Goal: Task Accomplishment & Management: Use online tool/utility

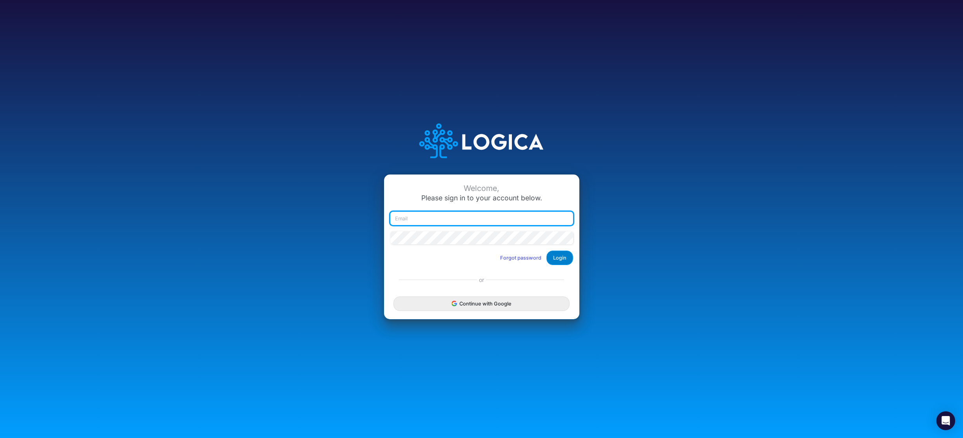
type input "rhoffman@cassling.com"
click at [556, 258] on button "Login" at bounding box center [560, 258] width 27 height 15
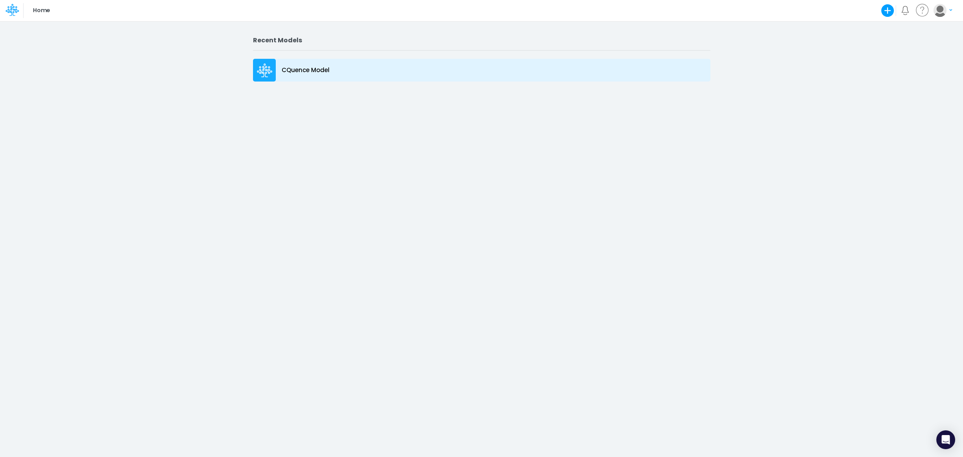
click at [303, 68] on p "CQuence Model" at bounding box center [306, 70] width 48 height 9
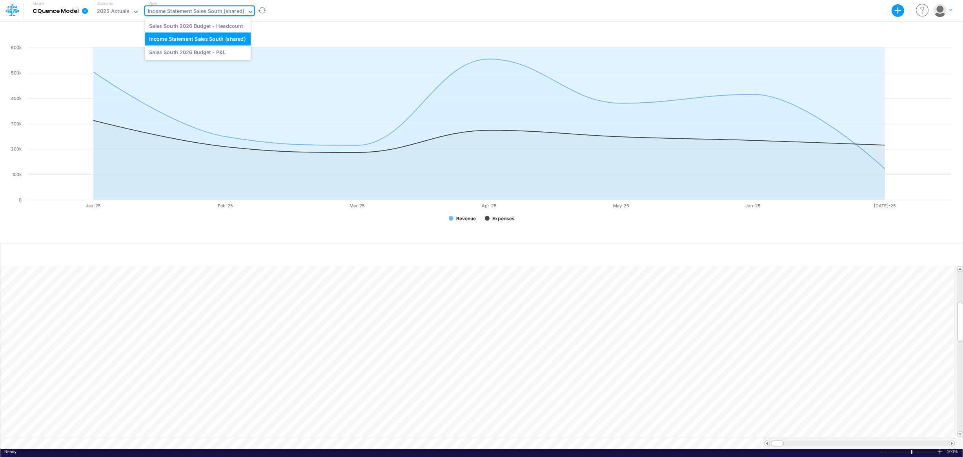
click at [179, 11] on div "Income Statement Sales South (shared)" at bounding box center [196, 11] width 97 height 9
click at [191, 27] on div "Sales South 2026 Budget - Headcount" at bounding box center [198, 25] width 106 height 13
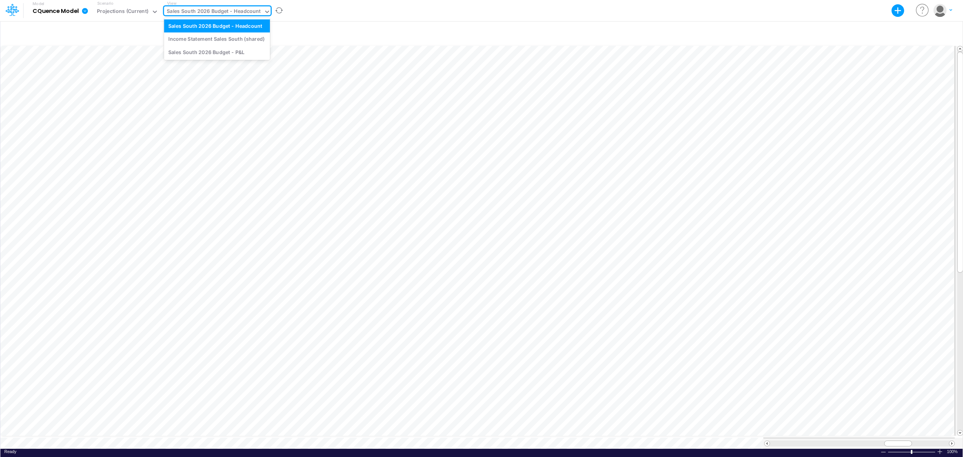
click at [184, 11] on div "Sales South 2026 Budget - Headcount" at bounding box center [214, 11] width 94 height 9
click at [186, 42] on div "Income Statement Sales South (shared)" at bounding box center [217, 39] width 106 height 13
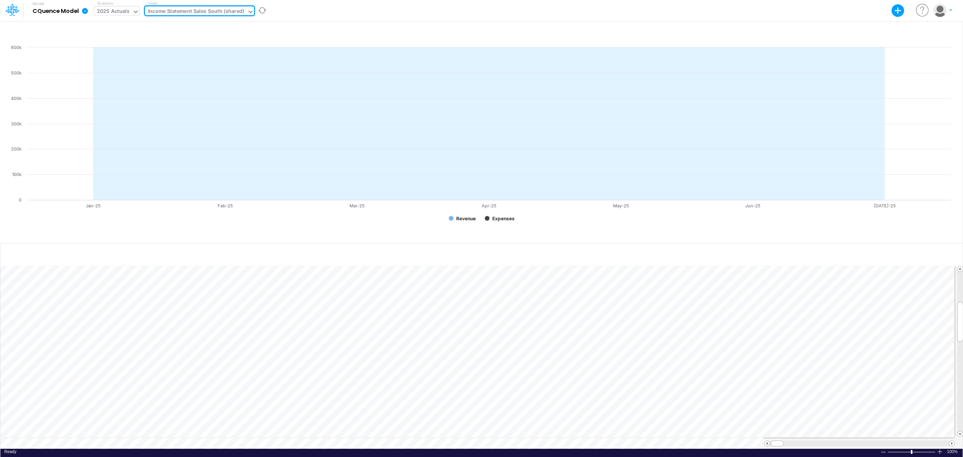
click at [122, 12] on div "2025 Actuals" at bounding box center [113, 11] width 33 height 9
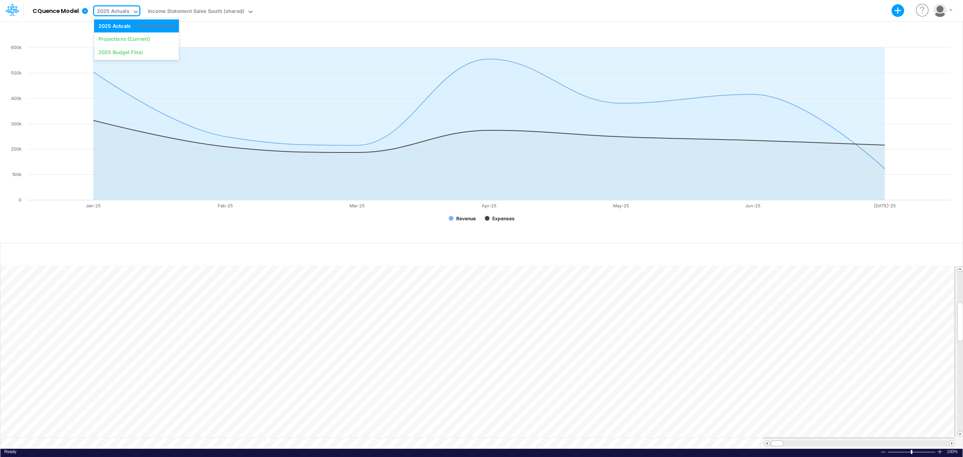
click at [311, 8] on div "Model CQuence Model Export Excel Scenario option 2025 Actuals focused, 1 of 3. …" at bounding box center [481, 10] width 867 height 21
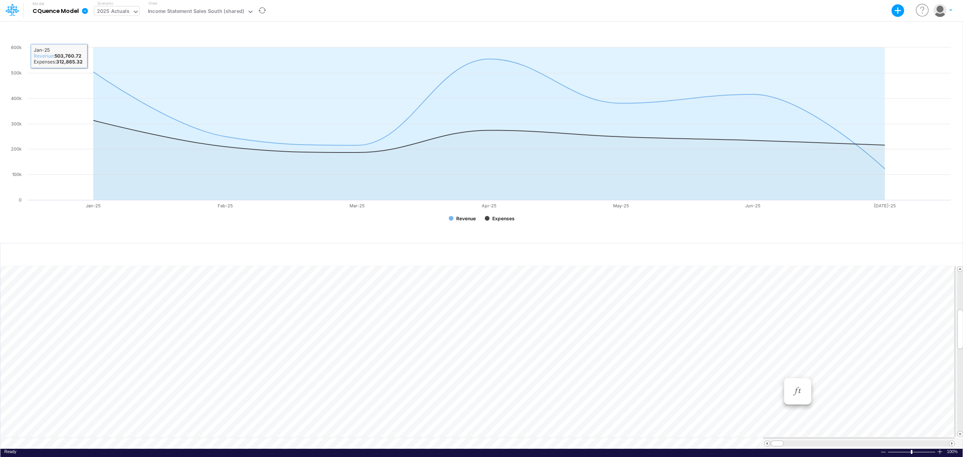
click at [123, 11] on div "2025 Actuals" at bounding box center [113, 11] width 33 height 9
click at [283, 16] on div "Model CQuence Model Export Excel Scenario 2025 Actuals View Income Statement Sa…" at bounding box center [481, 10] width 867 height 21
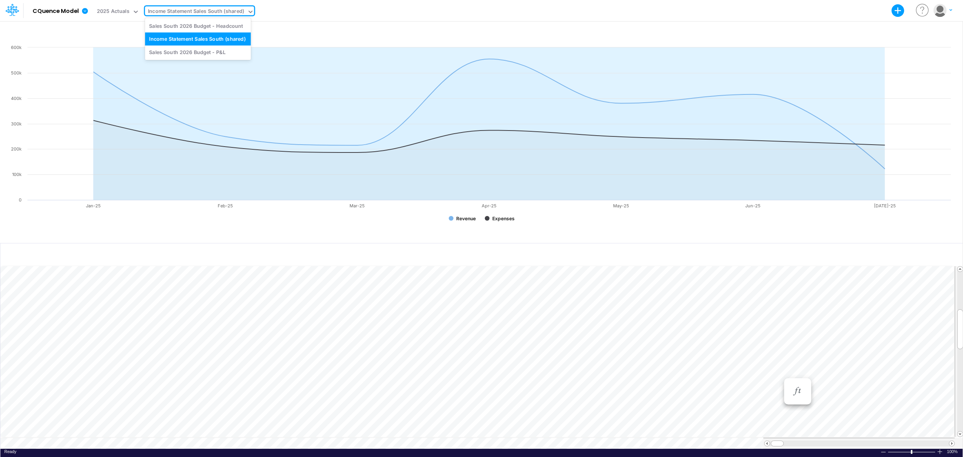
click at [211, 11] on div "Income Statement Sales South (shared)" at bounding box center [196, 11] width 97 height 9
click at [210, 53] on div "Sales South 2026 Budget - P&L" at bounding box center [198, 52] width 106 height 13
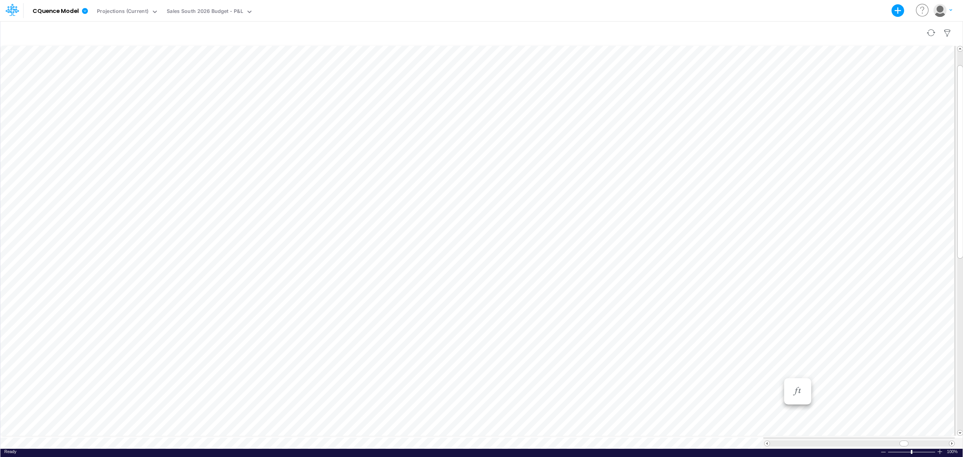
scroll to position [4, 0]
click at [342, 294] on icon "button" at bounding box center [343, 297] width 12 height 8
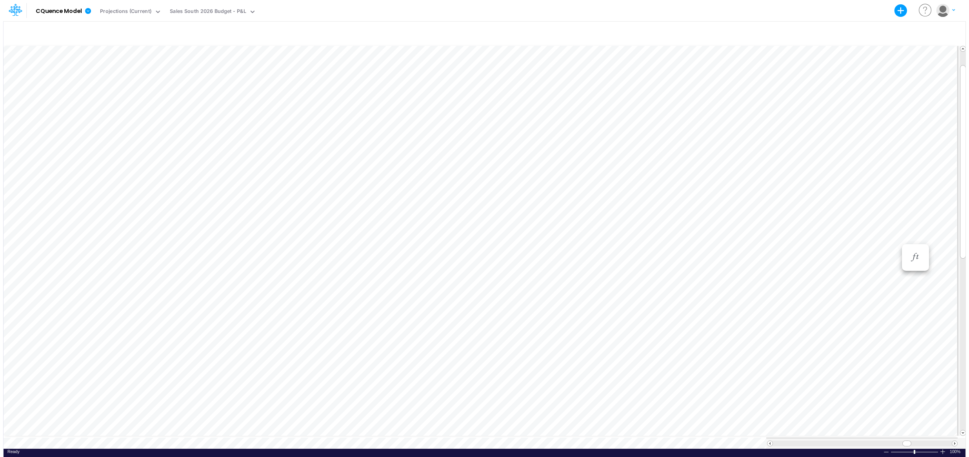
scroll to position [4, 0]
